Goal: Navigation & Orientation: Find specific page/section

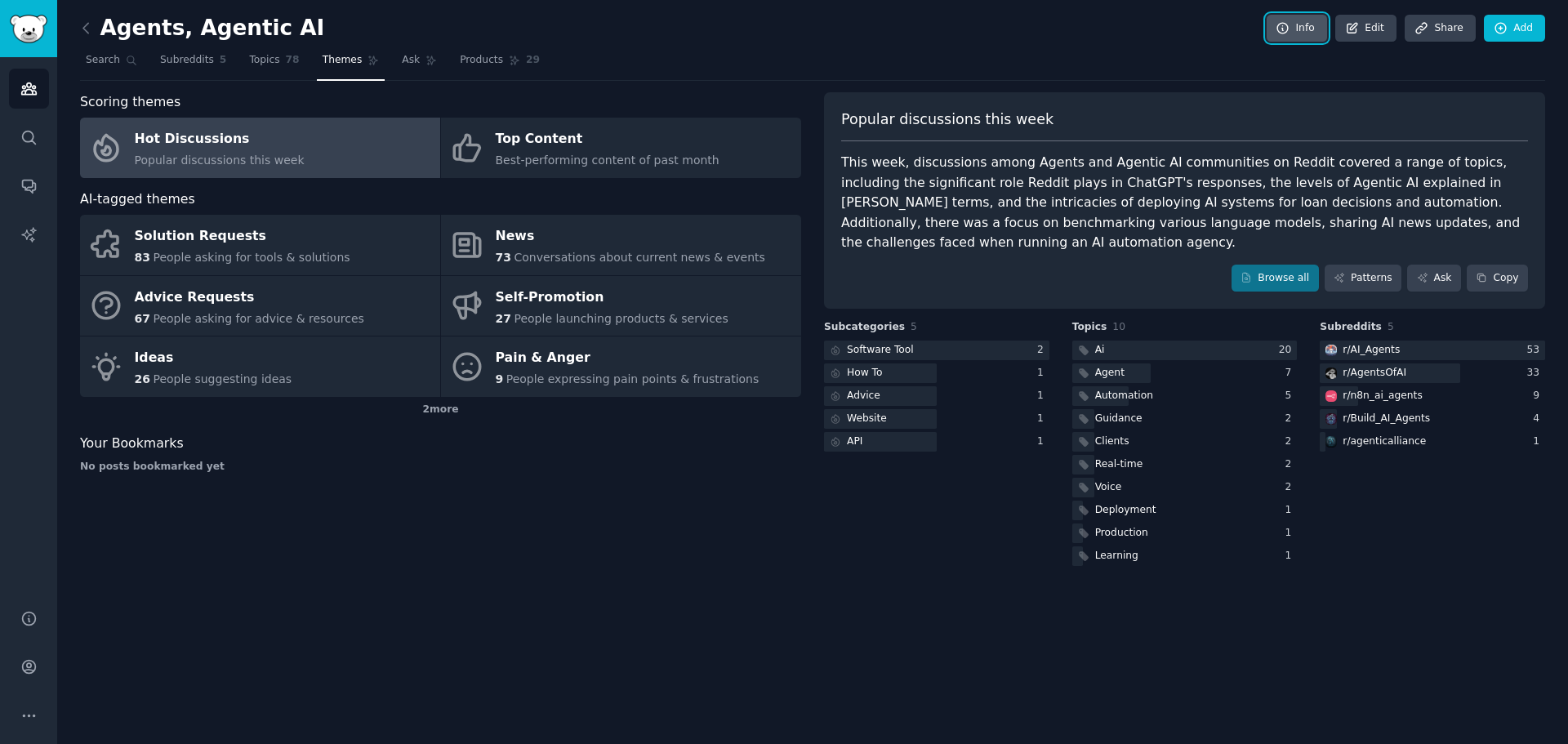
click at [1299, 30] on link "Info" at bounding box center [1297, 28] width 61 height 28
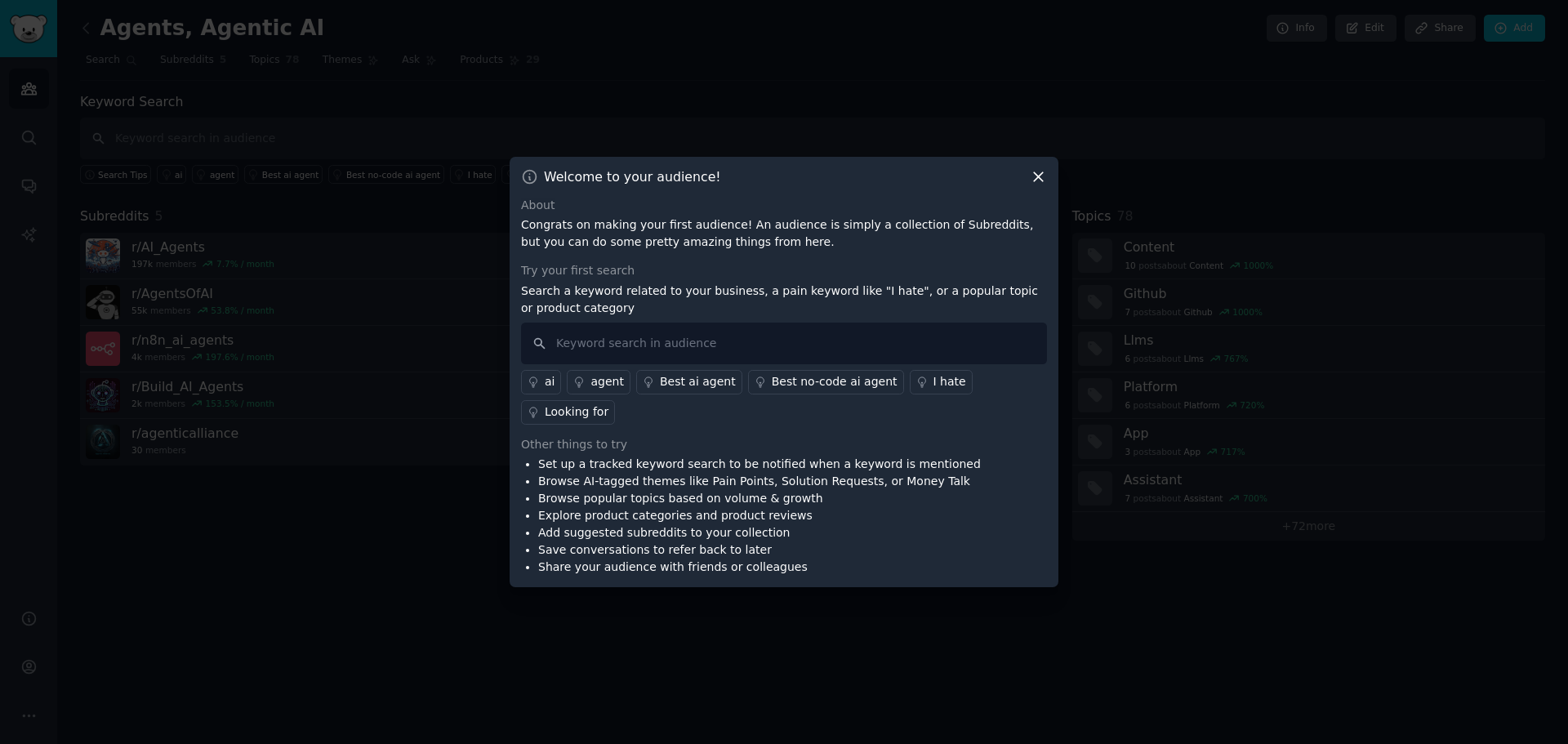
click at [1032, 185] on icon at bounding box center [1038, 176] width 17 height 17
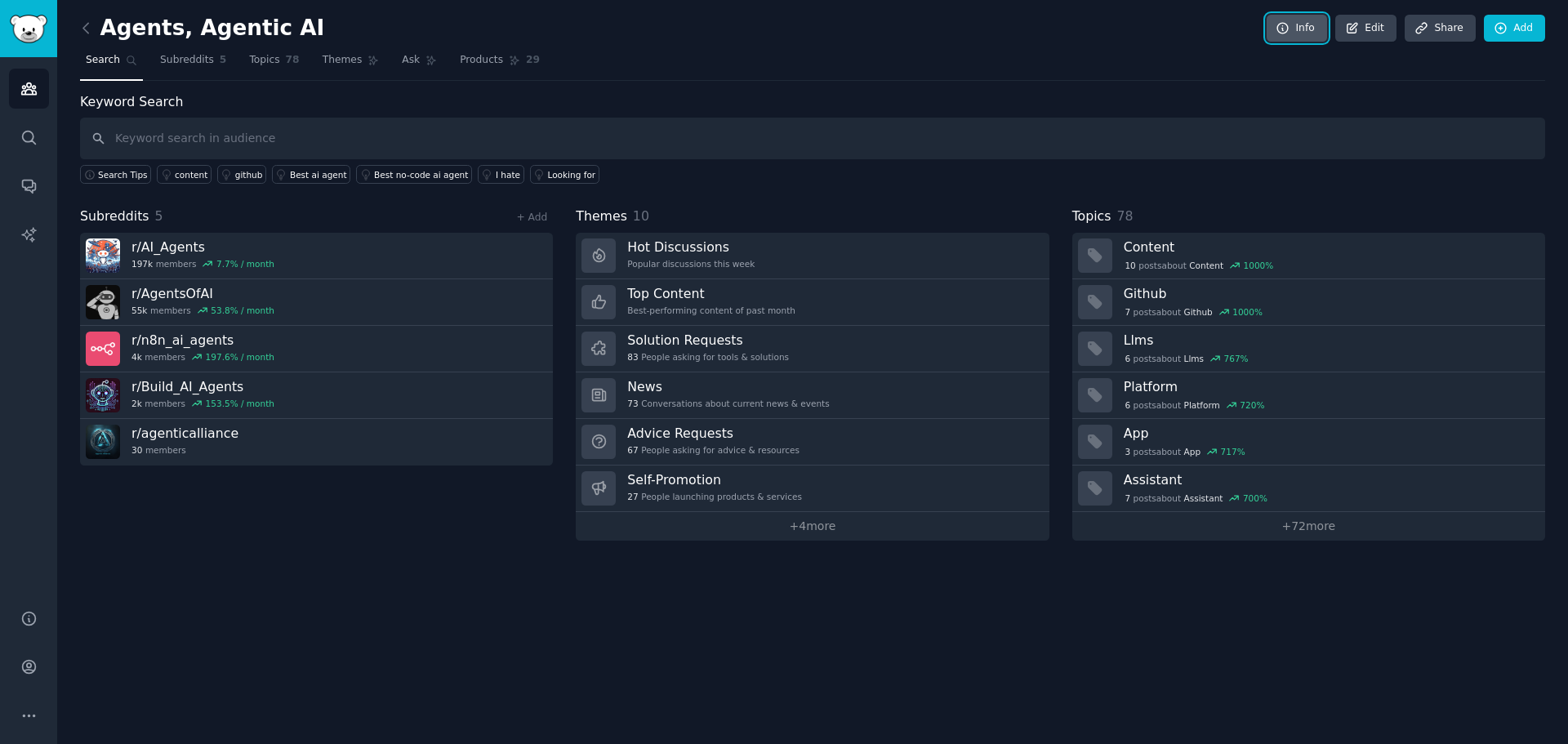
click at [1310, 25] on link "Info" at bounding box center [1297, 28] width 61 height 28
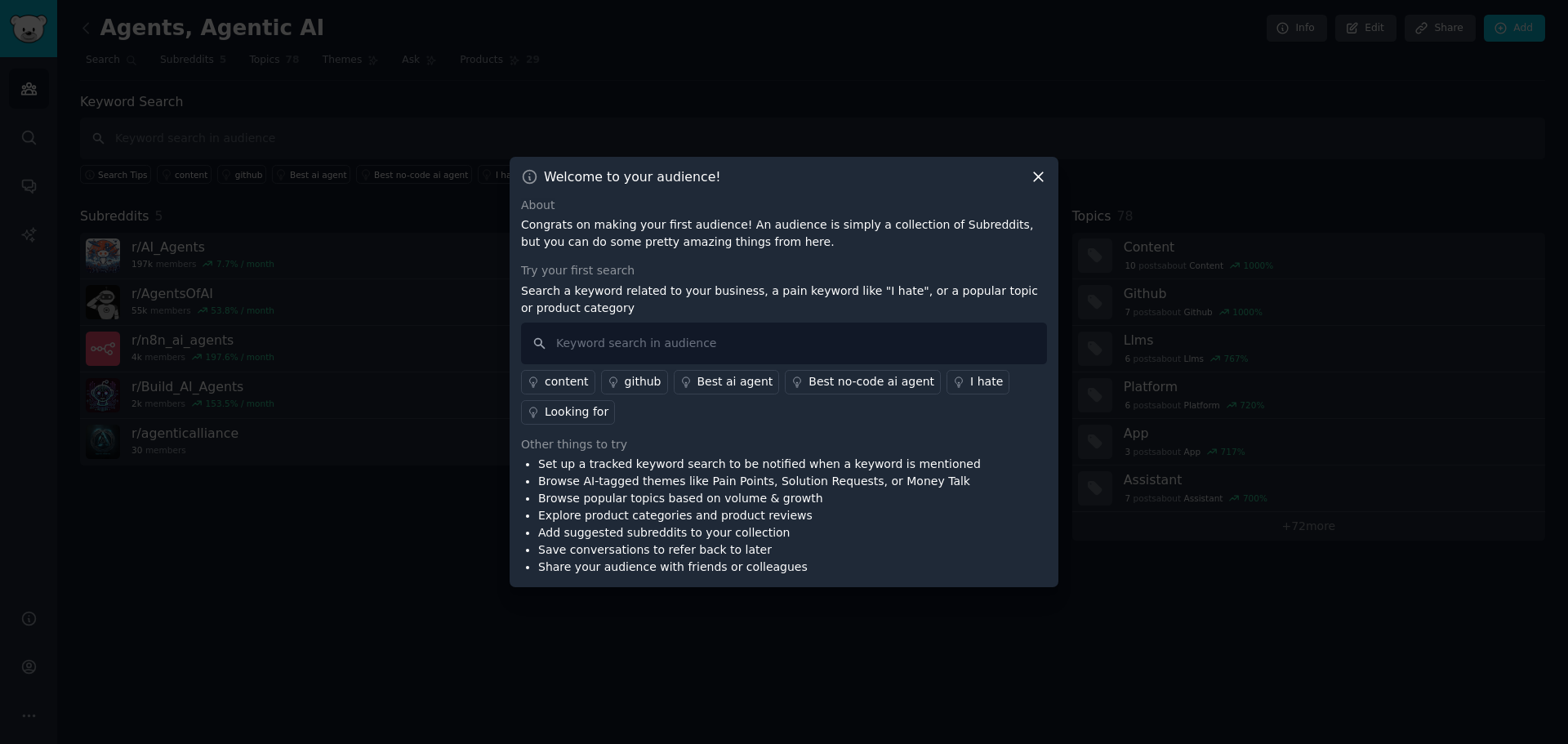
click at [876, 130] on div at bounding box center [784, 372] width 1568 height 744
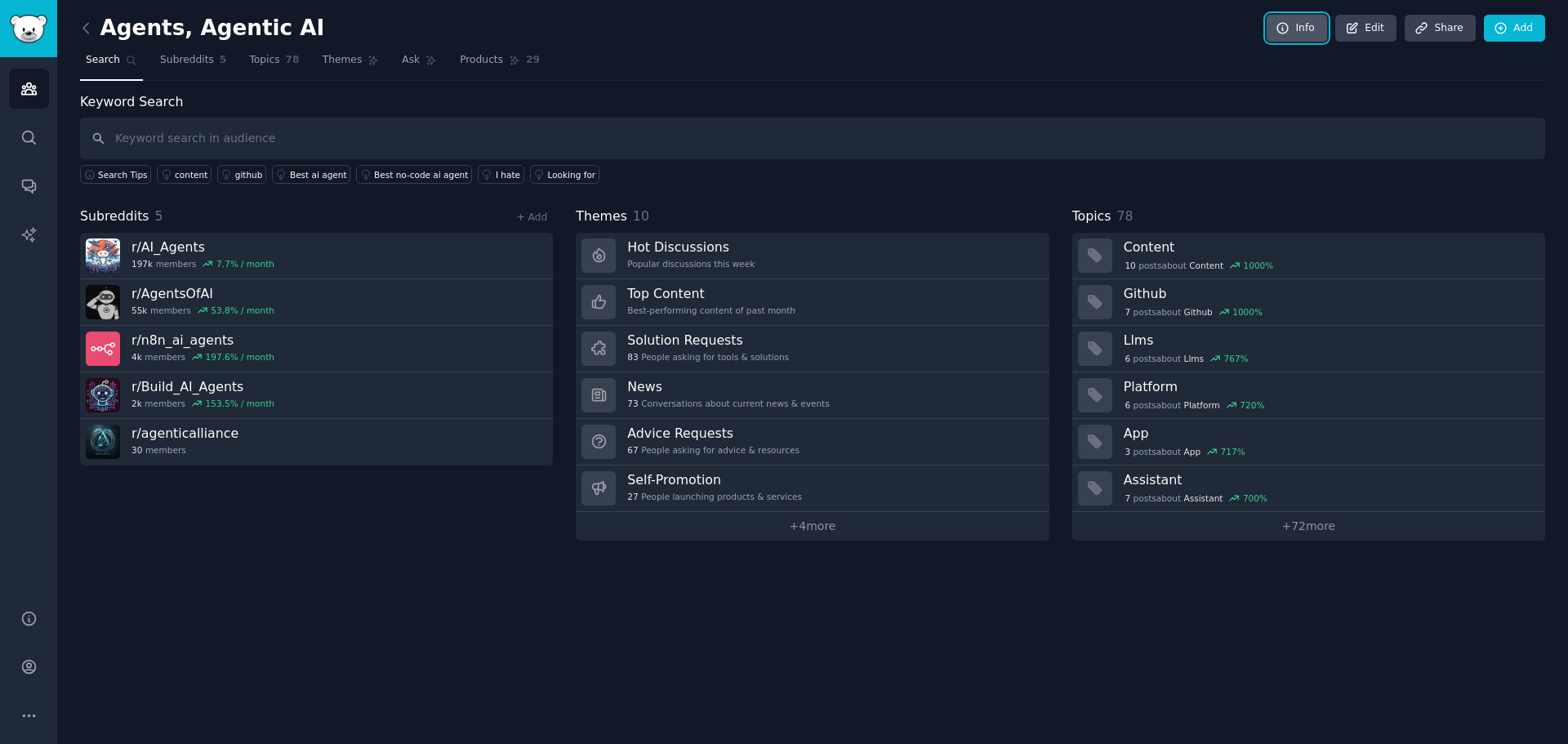
click at [1313, 40] on link "Info" at bounding box center [1297, 28] width 61 height 28
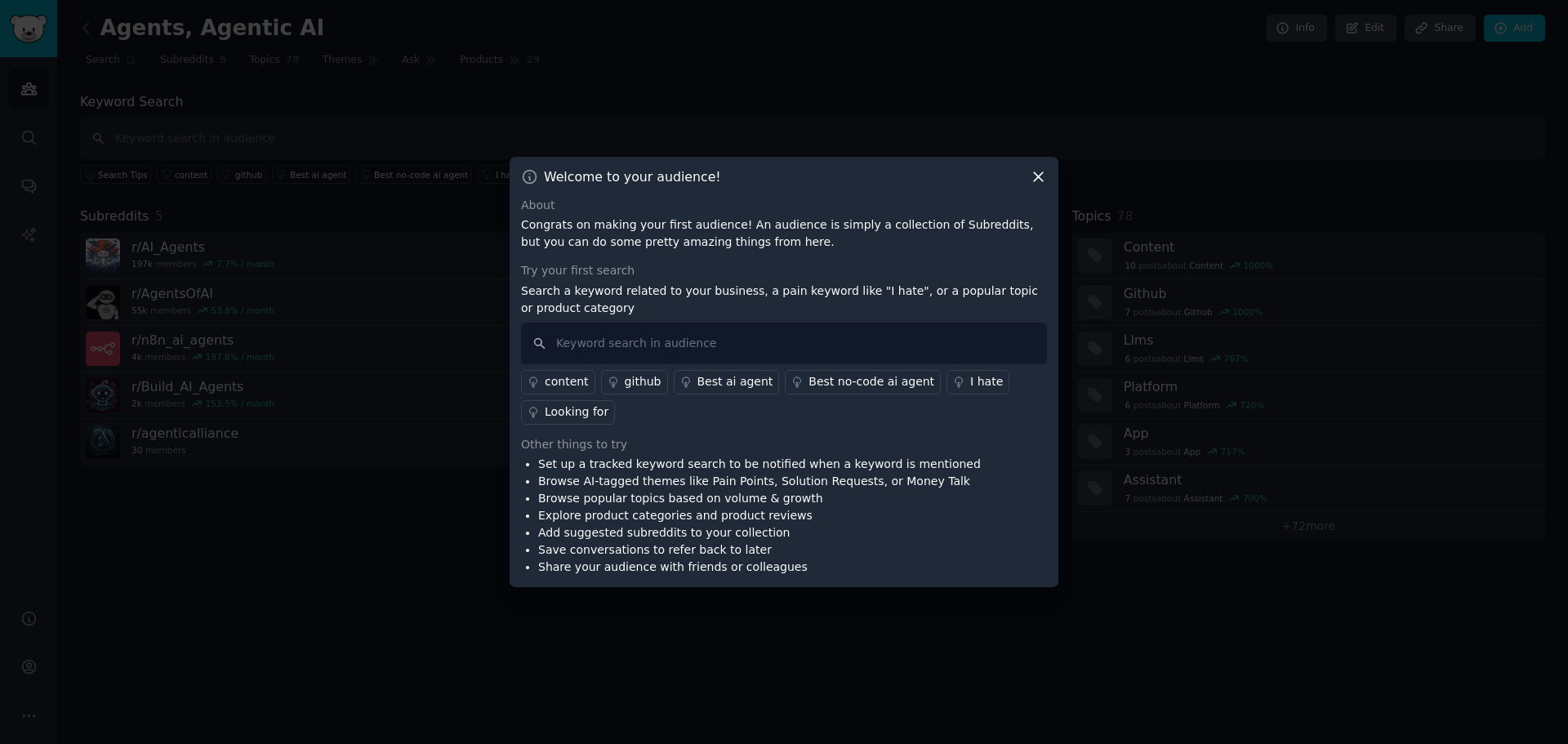
click at [729, 385] on div "Best ai agent" at bounding box center [735, 382] width 76 height 17
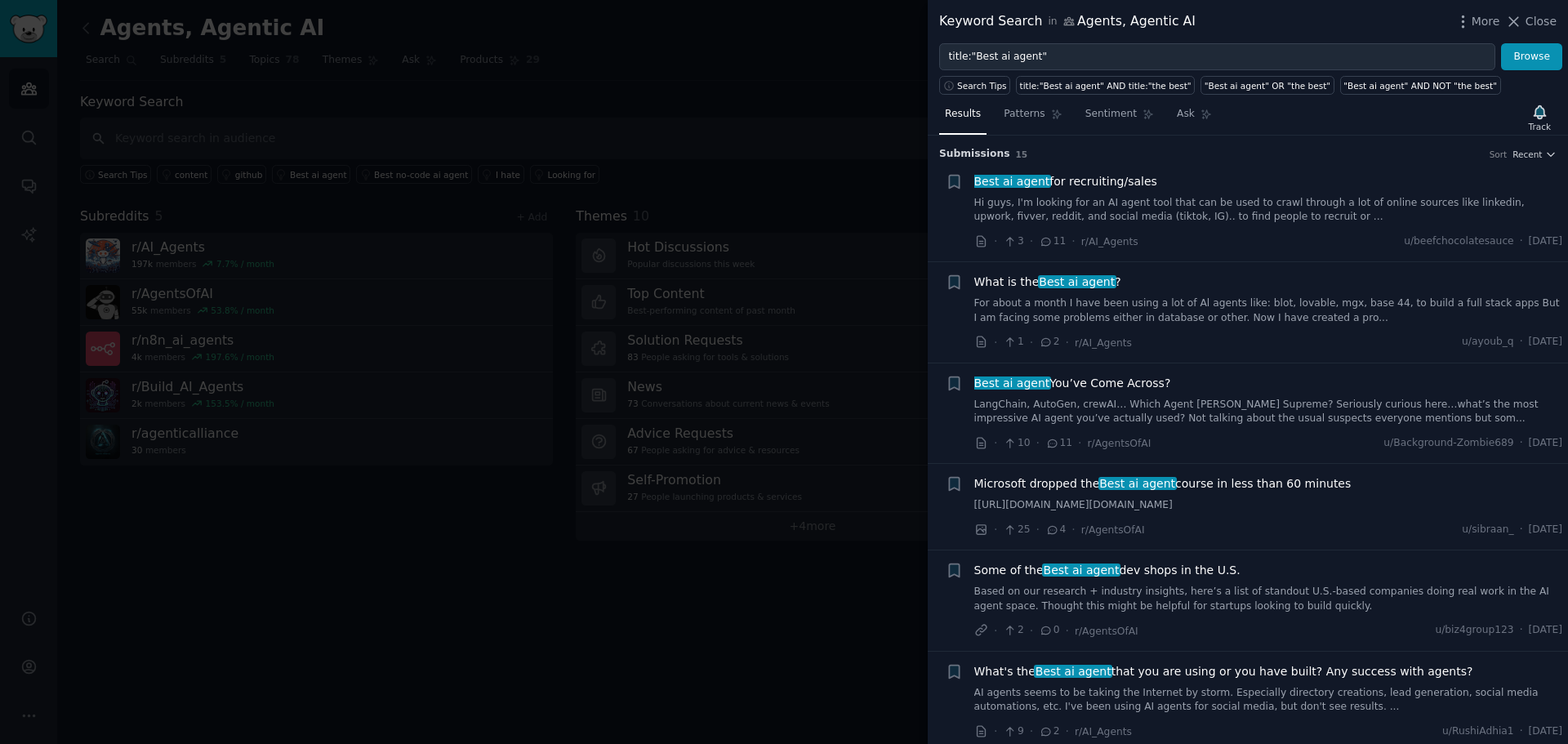
click at [635, 657] on div at bounding box center [784, 372] width 1568 height 744
